Goal: Find specific page/section

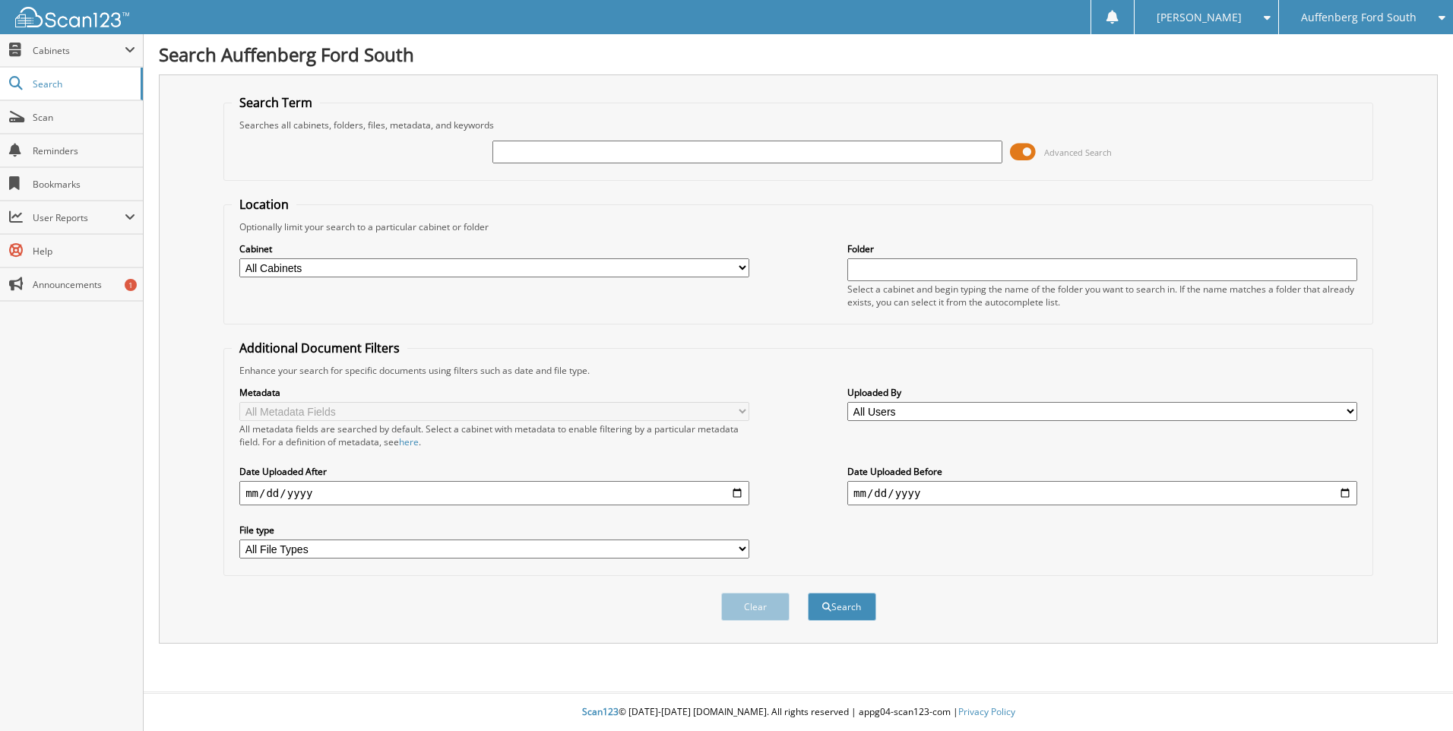
click at [522, 148] on input "text" at bounding box center [747, 152] width 510 height 23
type input "[PERSON_NAME]"
click at [852, 604] on button "Search" at bounding box center [842, 607] width 68 height 28
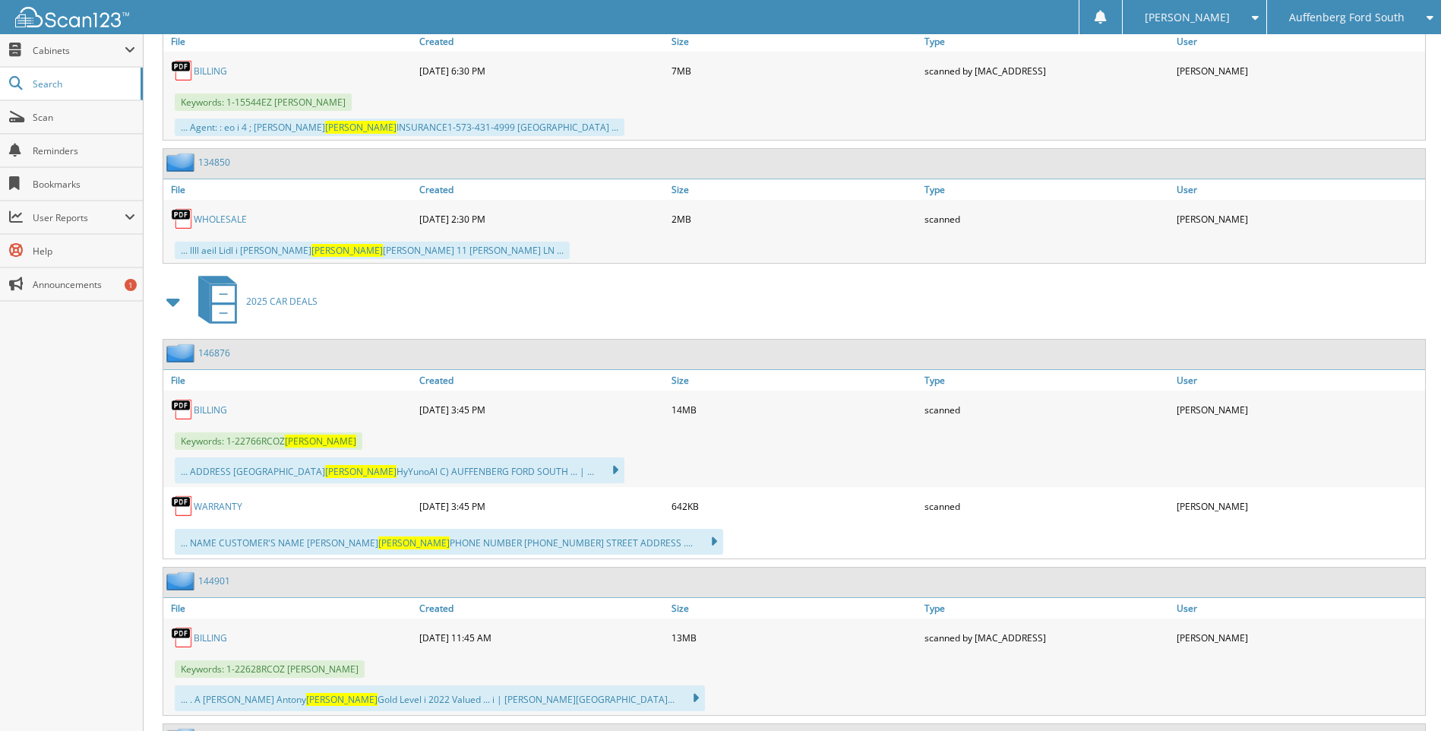
scroll to position [1975, 0]
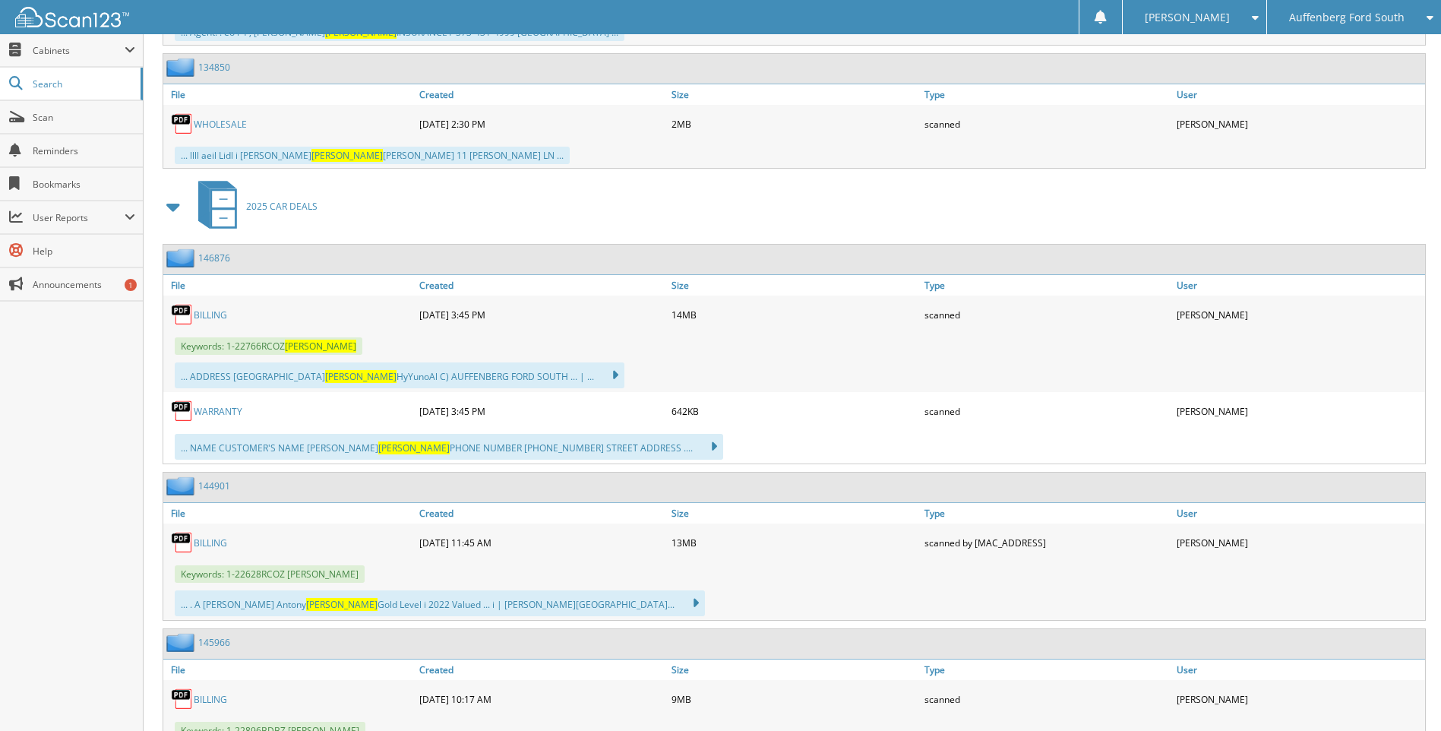
click at [214, 318] on link "BILLING" at bounding box center [210, 314] width 33 height 13
